Goal: Download file/media

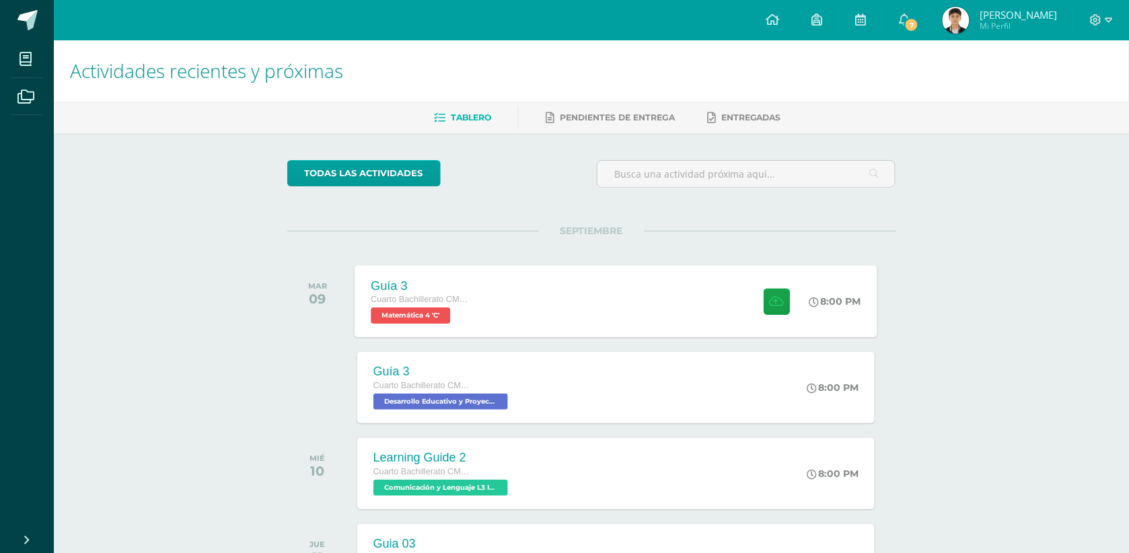
click at [583, 293] on div "Guía 3 Cuarto Bachillerato CMP Bachillerato en CCLL con Orientación en Computac…" at bounding box center [615, 301] width 523 height 72
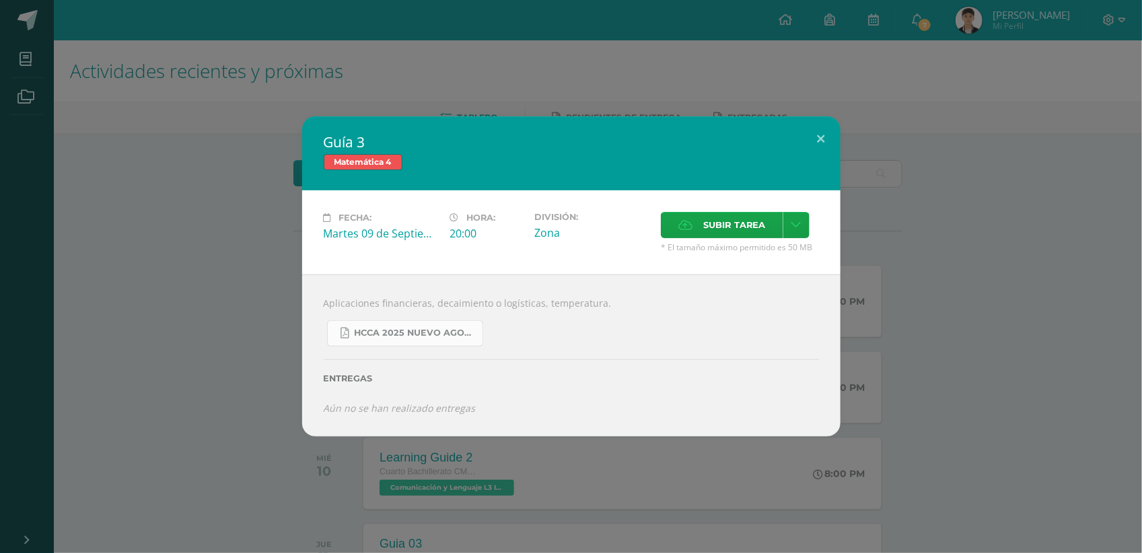
click at [421, 325] on link "HCCA 2025 nuevo agosto 4ta matemáticas.pdf" at bounding box center [405, 333] width 156 height 26
